Goal: Transaction & Acquisition: Purchase product/service

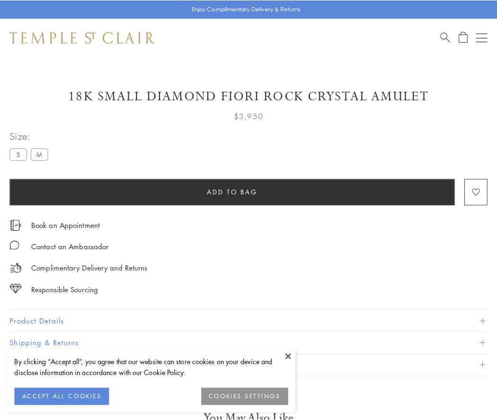
scroll to position [16, 0]
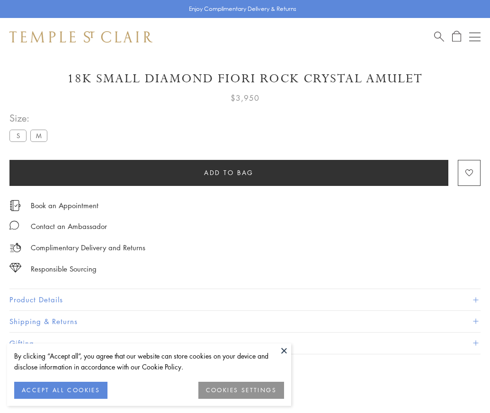
click at [228, 172] on span "Add to bag" at bounding box center [229, 172] width 50 height 10
